Goal: Task Accomplishment & Management: Use online tool/utility

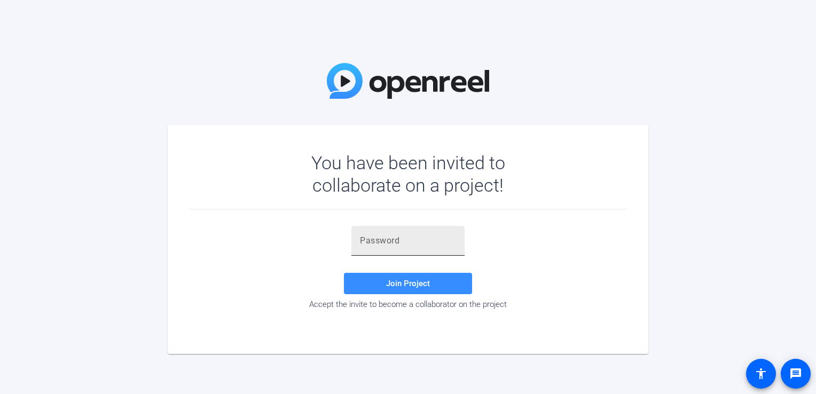
click at [361, 239] on input "text" at bounding box center [408, 240] width 96 height 13
paste input "==c#aU"
click at [395, 283] on span "Join Project" at bounding box center [408, 284] width 44 height 10
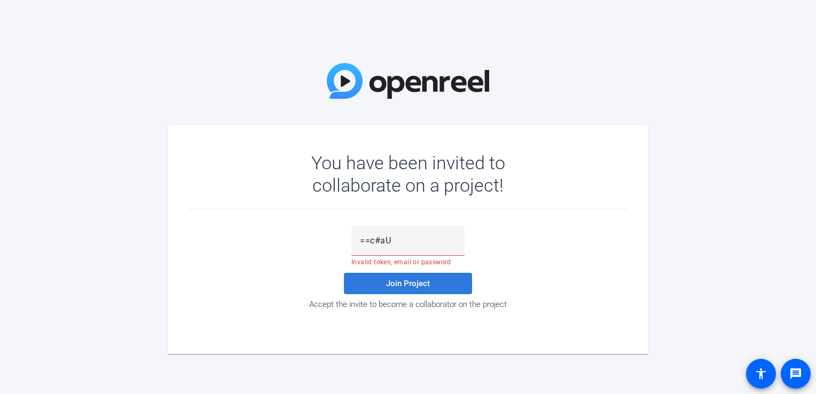
click at [385, 285] on span at bounding box center [408, 284] width 128 height 26
click at [398, 238] on input "==c#aU" at bounding box center [408, 240] width 96 height 13
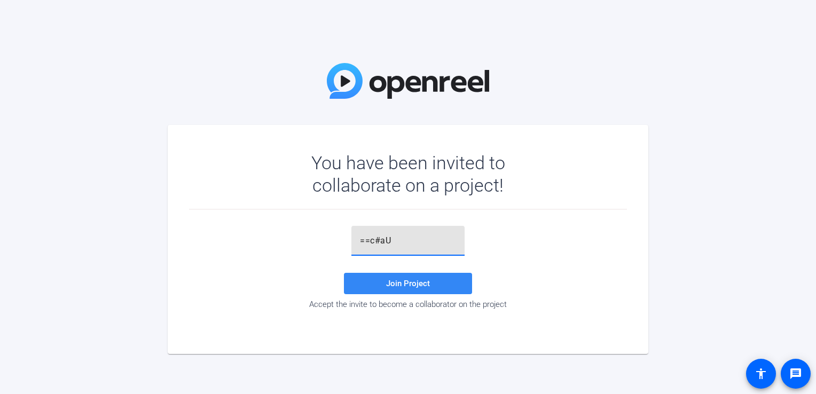
type input "==c#aU"
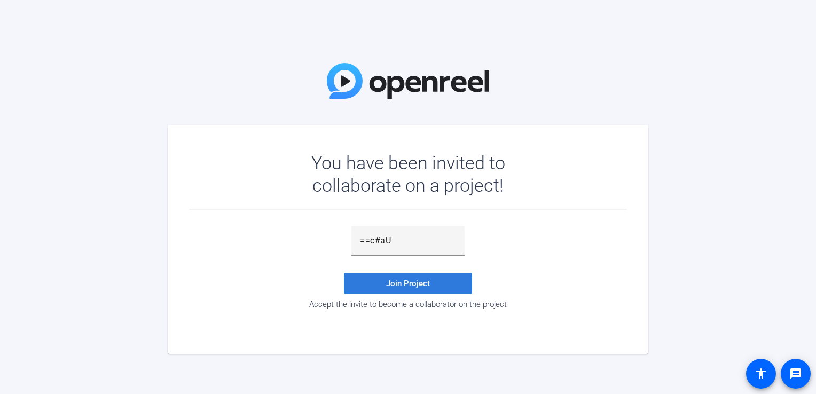
click at [402, 283] on span "Join Project" at bounding box center [408, 284] width 44 height 10
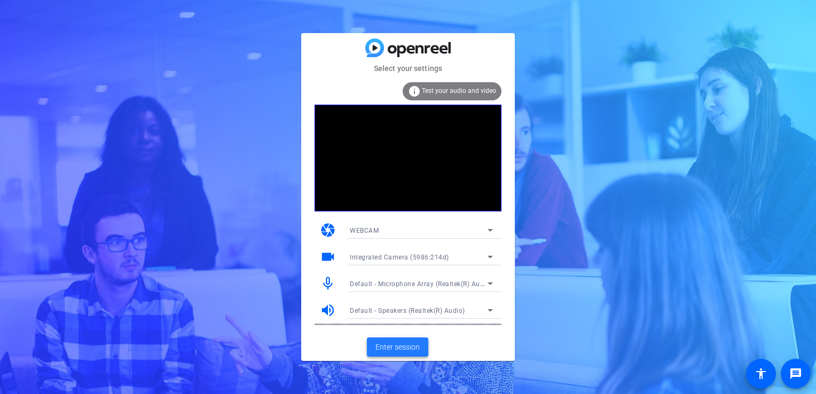
click at [394, 346] on span "Enter session" at bounding box center [397, 347] width 44 height 11
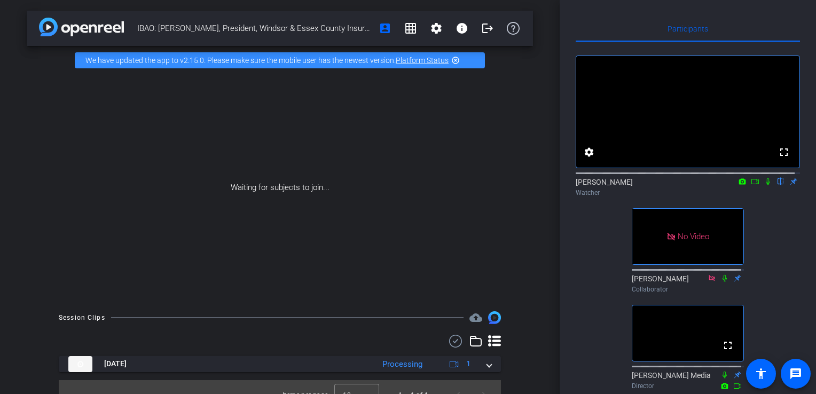
scroll to position [98, 0]
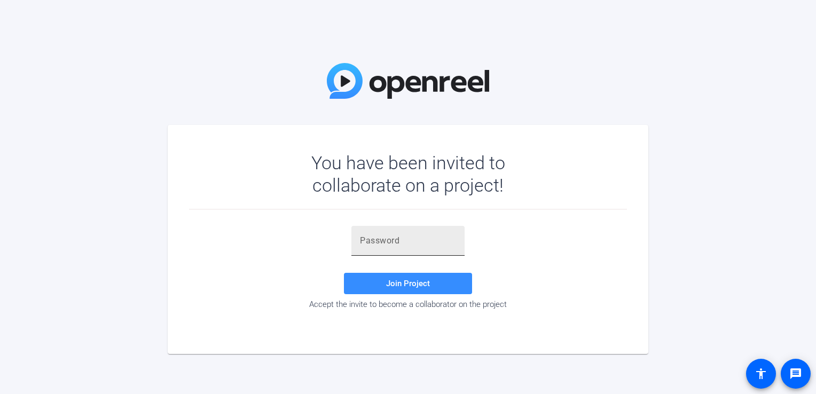
click at [367, 240] on input "text" at bounding box center [408, 240] width 96 height 13
paste input "==c#aU"
type input "==c#aU"
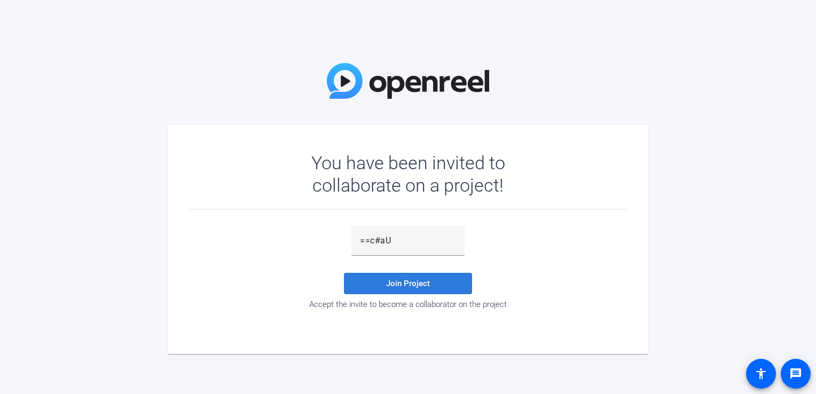
click at [382, 281] on span at bounding box center [408, 284] width 128 height 26
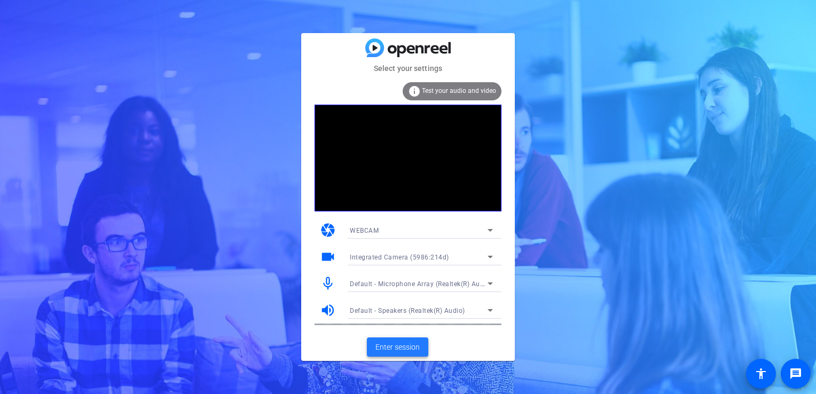
click at [383, 349] on span "Enter session" at bounding box center [397, 347] width 44 height 11
